Goal: Check status: Check status

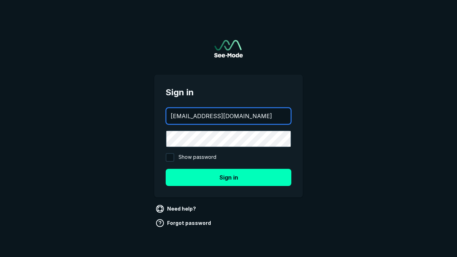
type input "[EMAIL_ADDRESS][DOMAIN_NAME]"
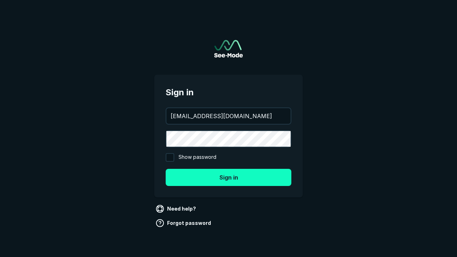
click at [228, 177] on button "Sign in" at bounding box center [229, 177] width 126 height 17
